Goal: Task Accomplishment & Management: Manage account settings

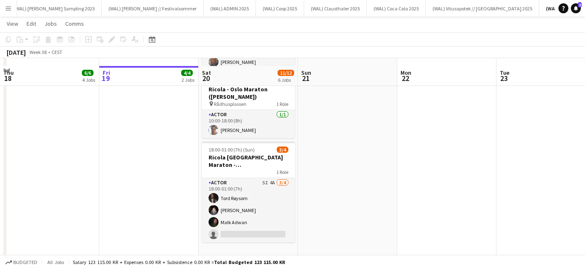
scroll to position [339, 0]
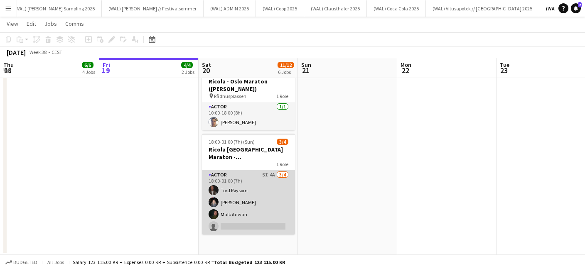
click at [269, 189] on app-card-role "Actor 5I 4A [DATE] 18:00-01:00 (7h) [PERSON_NAME] Honya [PERSON_NAME] [PERSON_N…" at bounding box center [248, 202] width 93 height 64
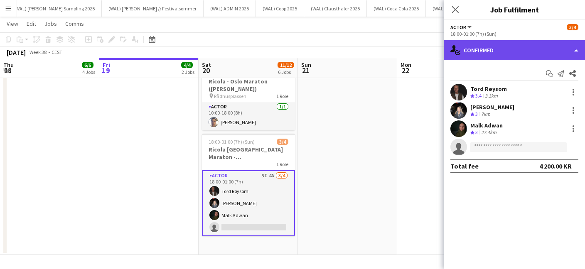
click at [504, 52] on div "single-neutral-actions-check-2 Confirmed" at bounding box center [513, 50] width 141 height 20
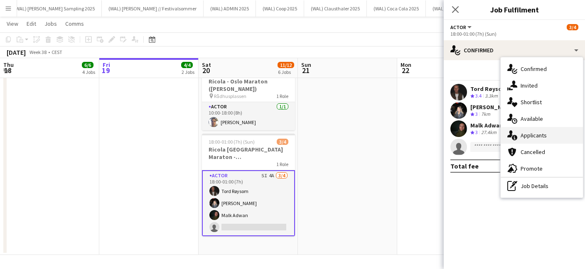
click at [532, 139] on div "single-neutral-actions-information Applicants" at bounding box center [541, 135] width 82 height 17
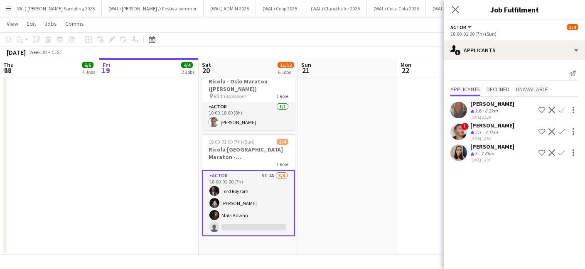
click at [522, 92] on span "Unavailable" at bounding box center [532, 89] width 32 height 6
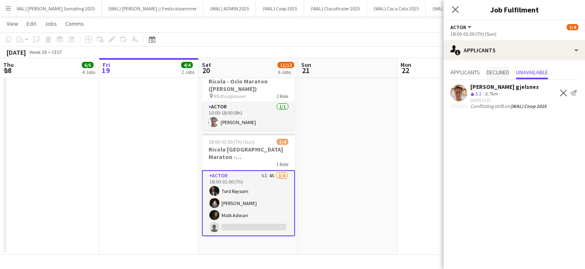
click at [498, 75] on span "Declined" at bounding box center [497, 72] width 23 height 6
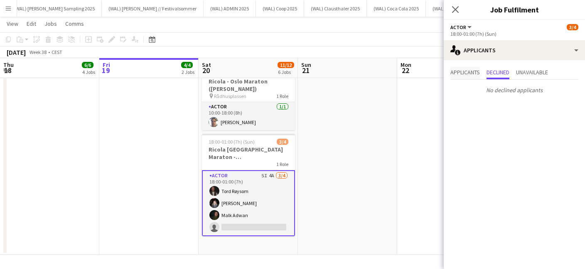
click at [469, 74] on span "Applicants" at bounding box center [464, 72] width 29 height 6
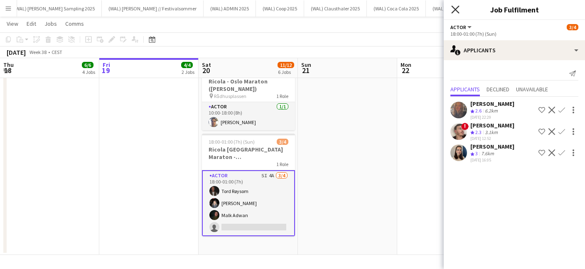
click at [454, 10] on icon at bounding box center [455, 9] width 8 height 8
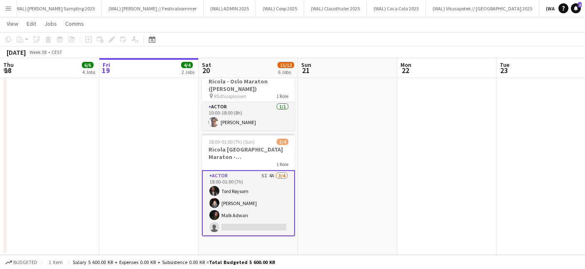
click at [345, 49] on div "[DATE] Week 38 • CEST" at bounding box center [292, 53] width 585 height 12
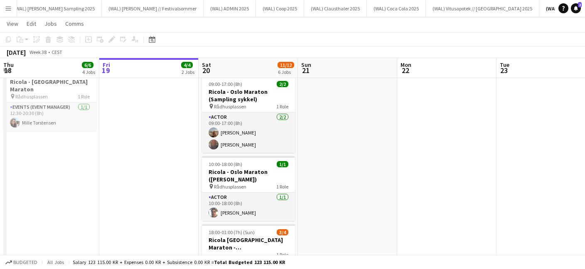
scroll to position [249, 0]
click at [4, 11] on button "Menu" at bounding box center [8, 8] width 17 height 17
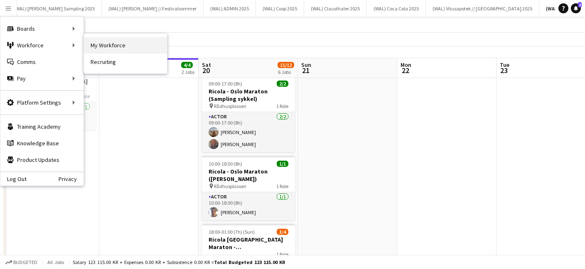
click at [94, 42] on link "My Workforce" at bounding box center [125, 45] width 83 height 17
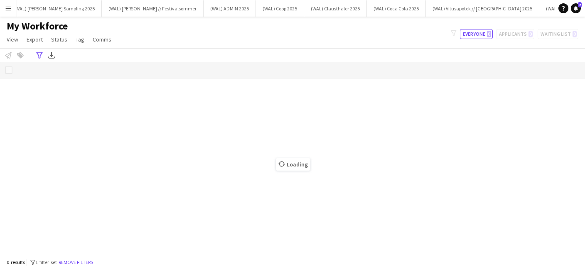
scroll to position [0, 8]
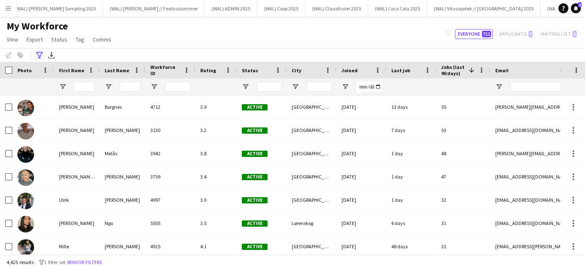
click at [39, 58] on icon at bounding box center [39, 55] width 6 height 7
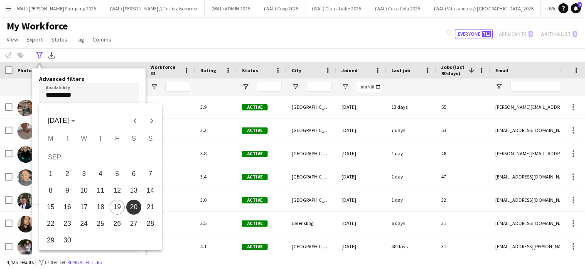
click at [77, 97] on body "Menu Boards Boards Boards All jobs Status Workforce Workforce My Workforce Recr…" at bounding box center [292, 134] width 585 height 269
click at [135, 206] on span "20" at bounding box center [133, 207] width 15 height 15
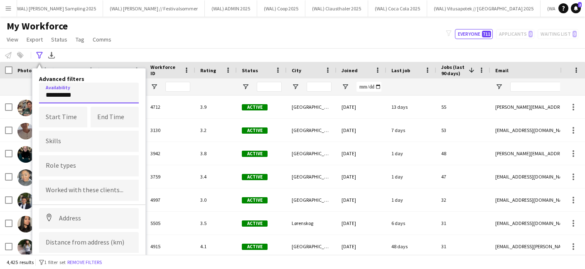
scroll to position [21, 0]
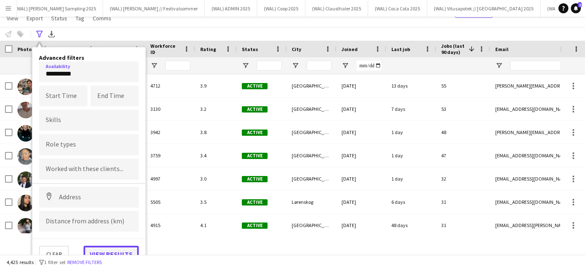
click at [114, 251] on button "View results" at bounding box center [110, 254] width 55 height 17
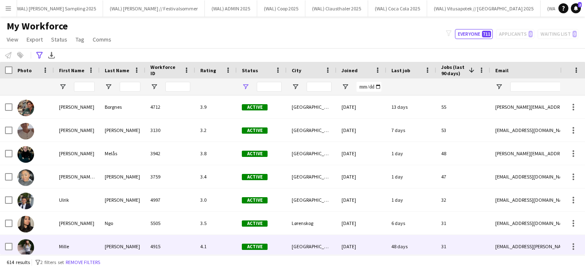
type input "**********"
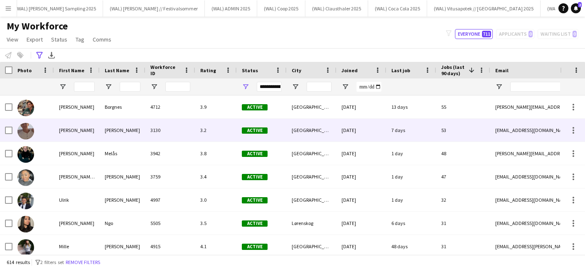
click at [102, 127] on div "[PERSON_NAME]" at bounding box center [123, 130] width 46 height 23
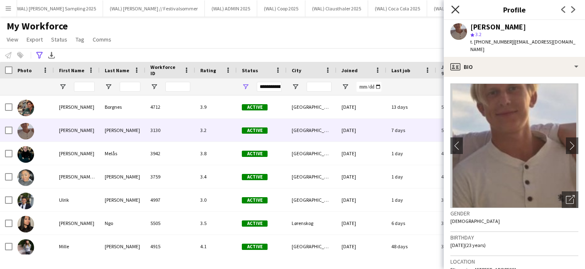
click at [457, 9] on icon "Close pop-in" at bounding box center [455, 9] width 8 height 8
